Goal: Navigation & Orientation: Understand site structure

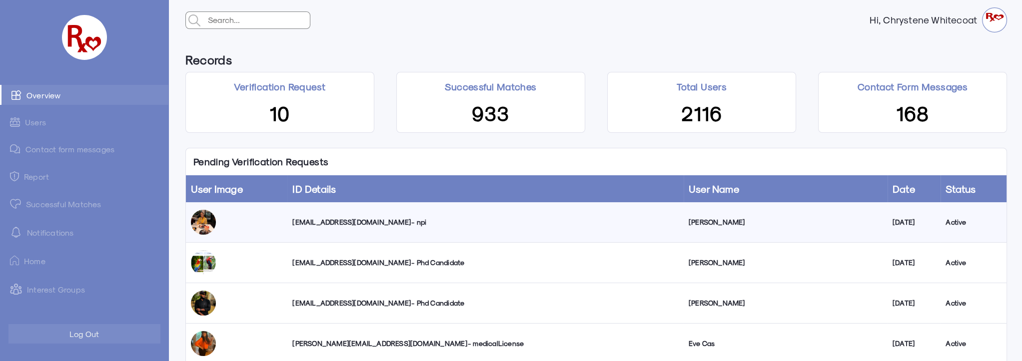
click at [58, 206] on link "Successful Matches" at bounding box center [84, 204] width 168 height 20
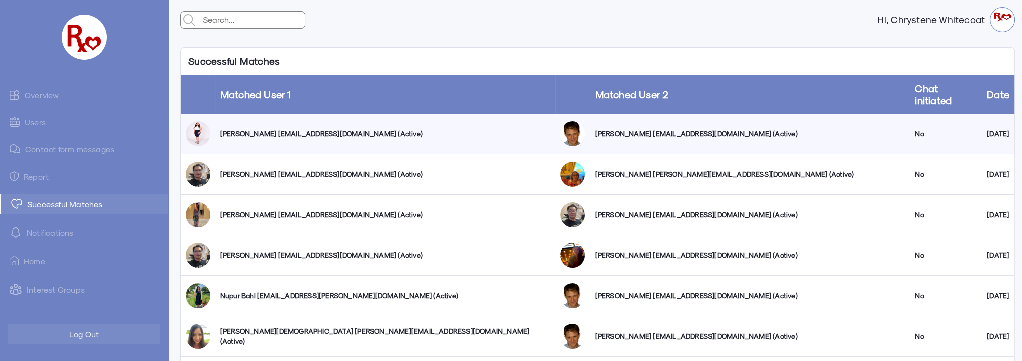
click at [41, 124] on link "Users" at bounding box center [84, 121] width 168 height 19
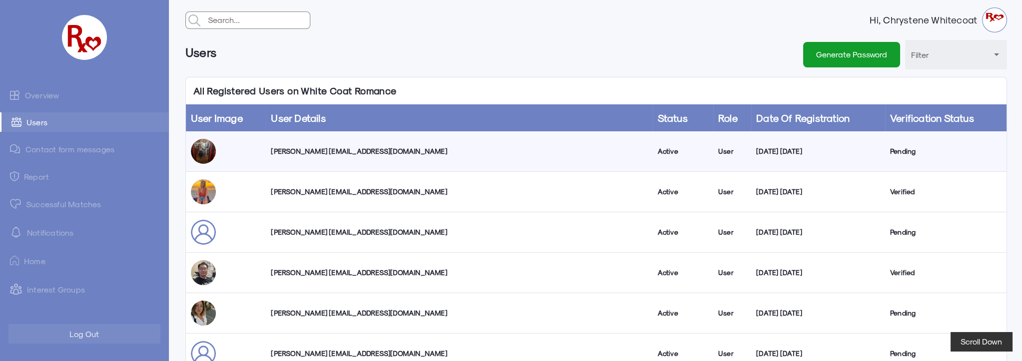
click at [33, 96] on link "Overview" at bounding box center [84, 95] width 168 height 20
